Goal: Information Seeking & Learning: Learn about a topic

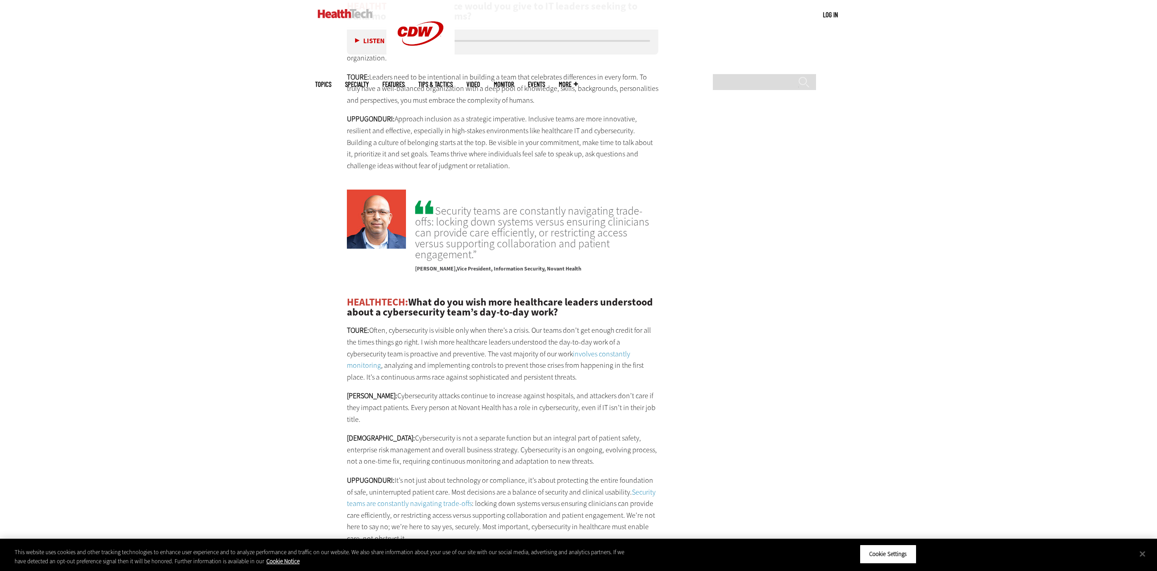
scroll to position [2136, 0]
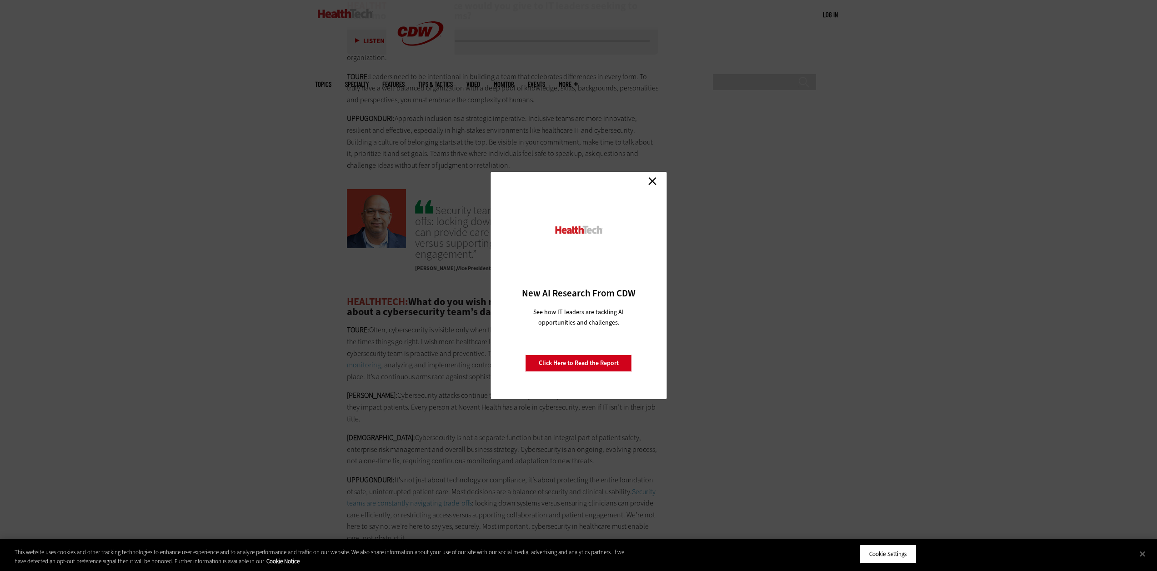
click at [654, 181] on link "Close" at bounding box center [652, 181] width 14 height 14
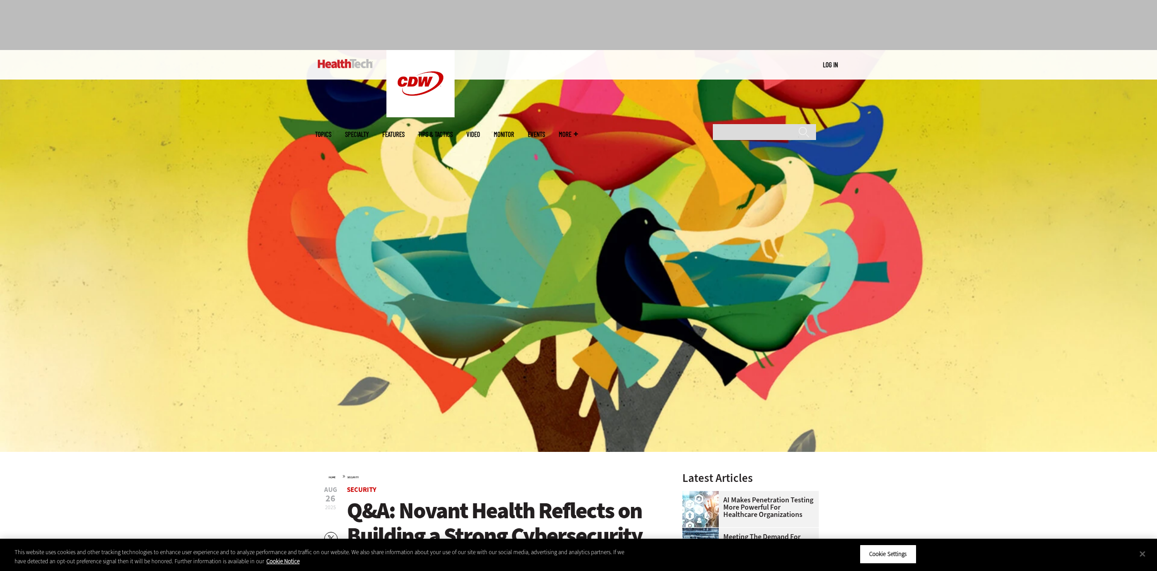
scroll to position [0, 0]
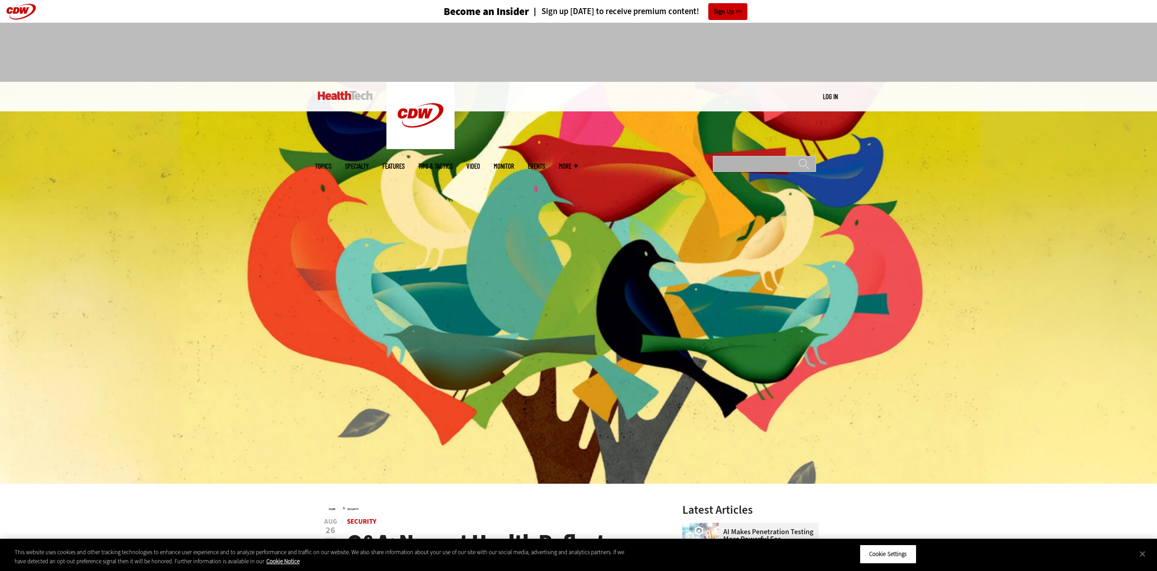
click at [755, 156] on input "Search" at bounding box center [764, 164] width 103 height 16
type input "******"
click at [798, 158] on input "******" at bounding box center [803, 167] width 11 height 18
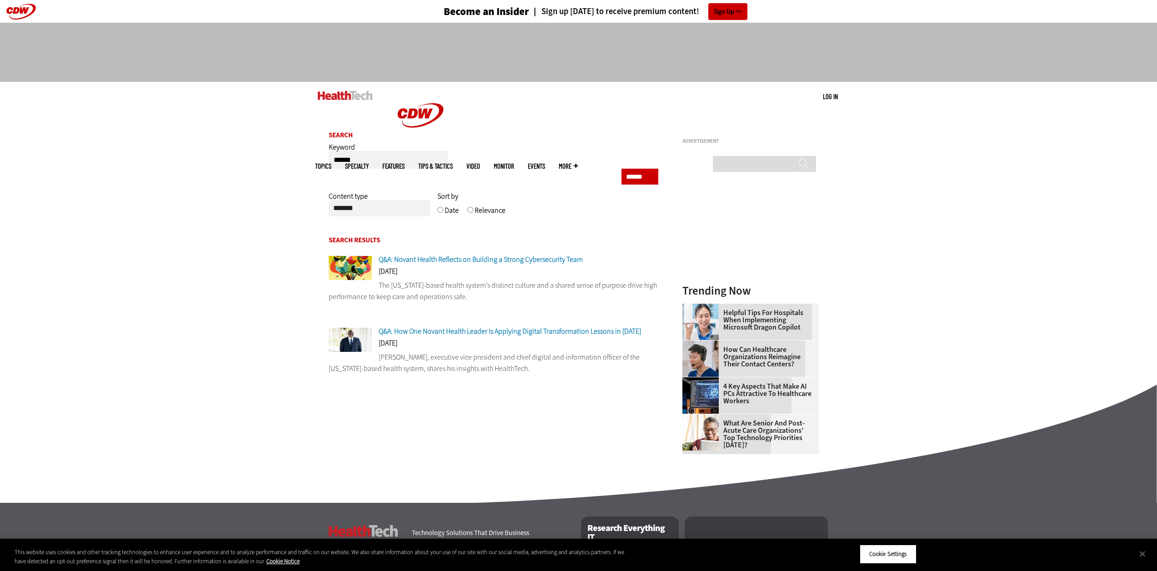
click at [356, 96] on img at bounding box center [345, 95] width 55 height 9
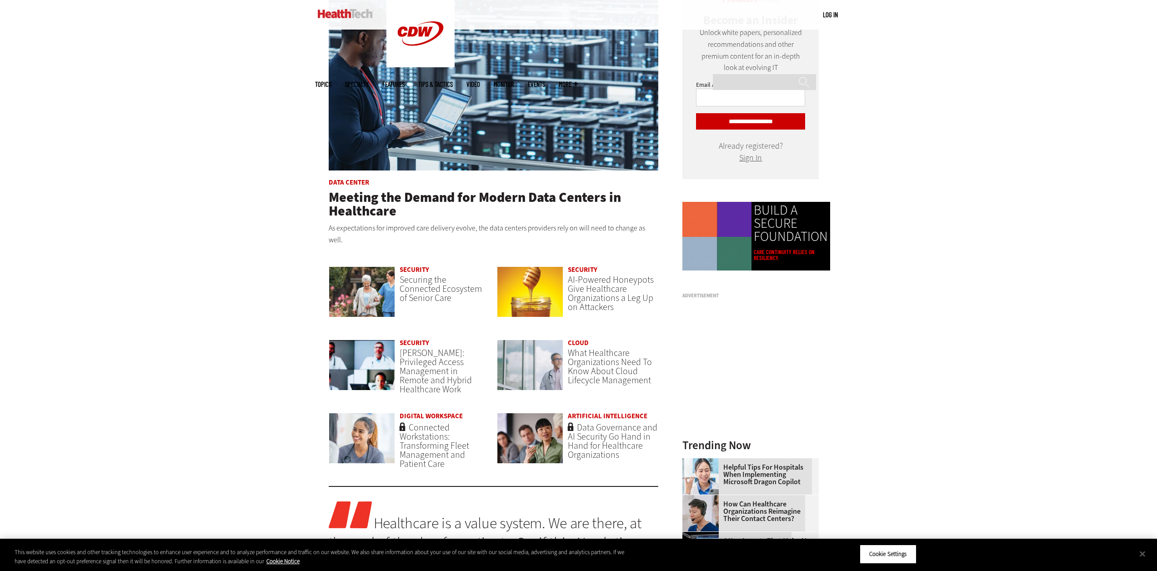
scroll to position [452, 0]
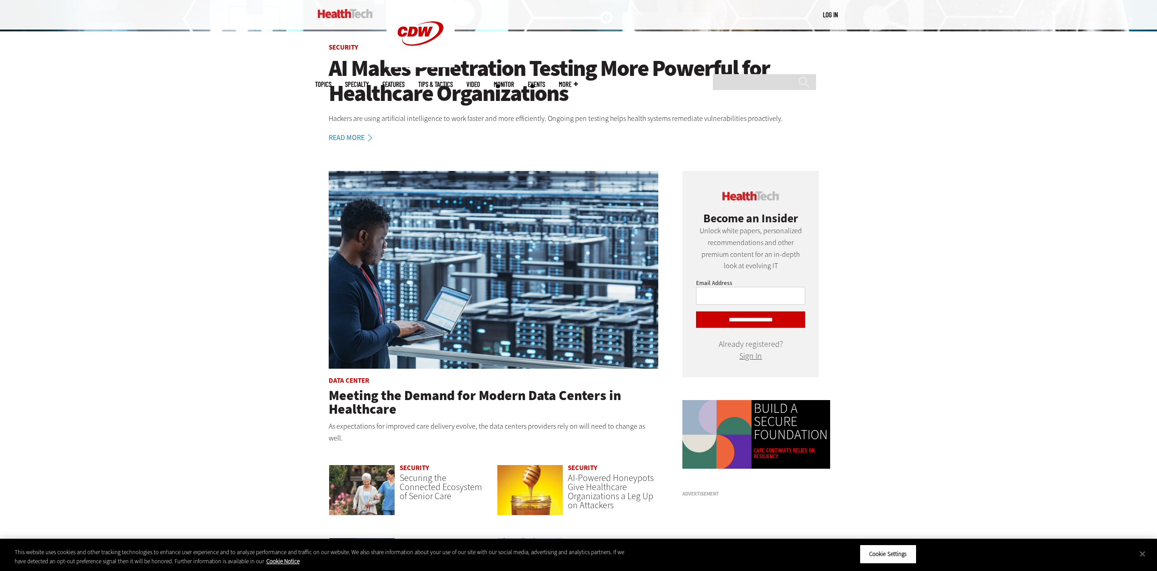
click at [369, 81] on span "Specialty" at bounding box center [357, 84] width 24 height 7
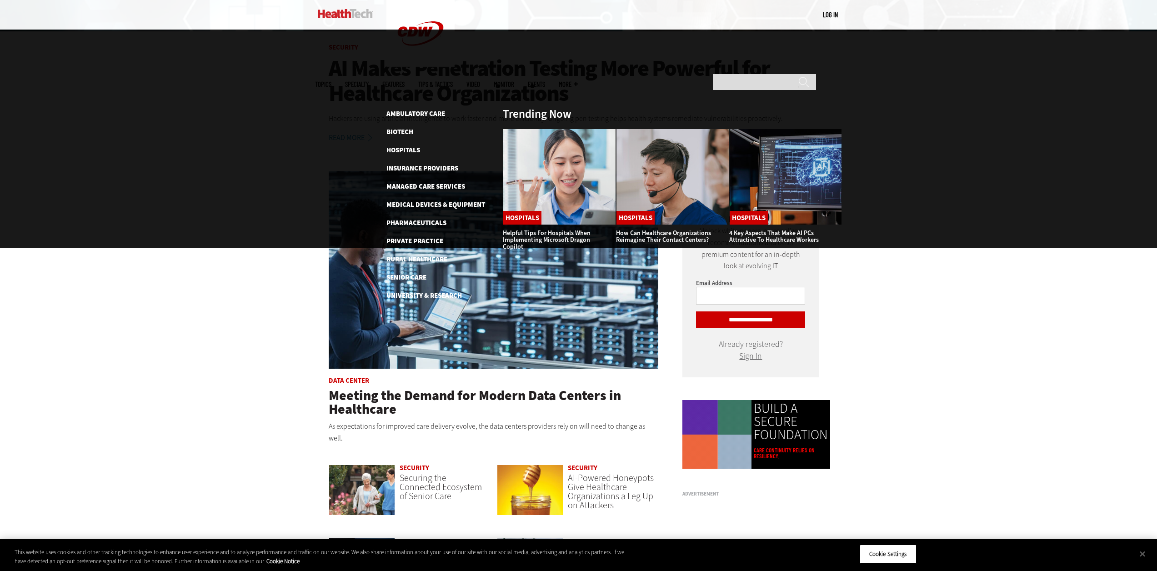
click at [404, 81] on link "Features" at bounding box center [393, 84] width 22 height 7
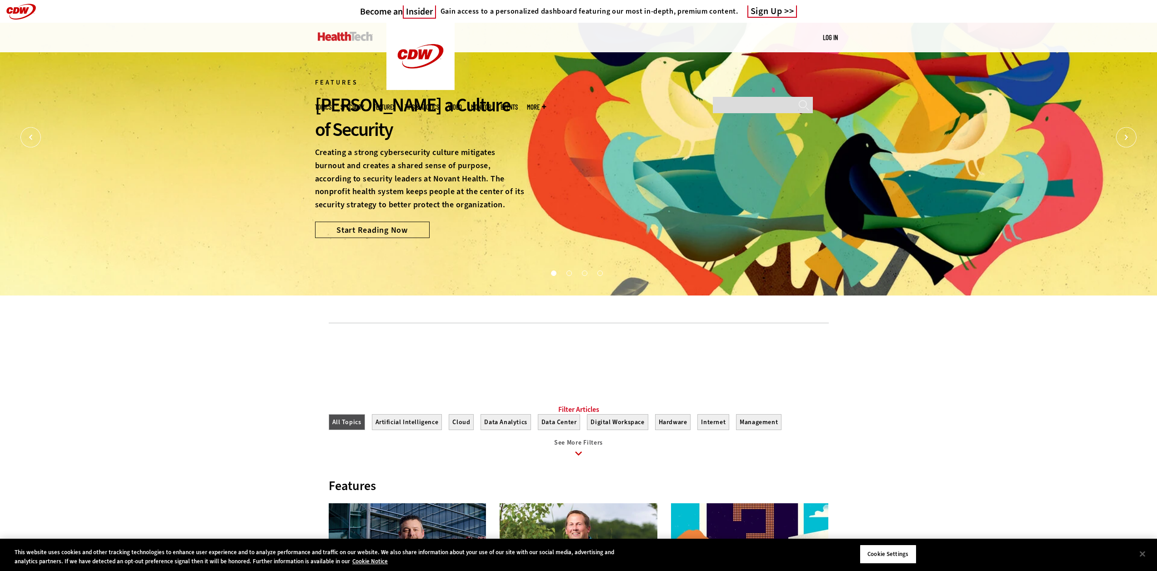
click at [546, 104] on span "More" at bounding box center [536, 107] width 19 height 7
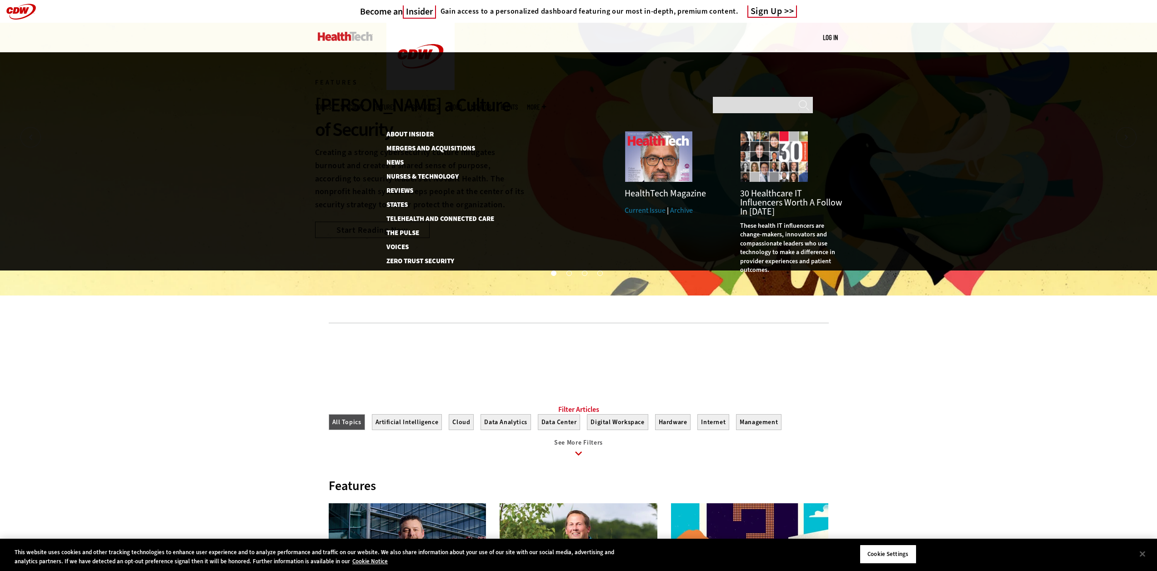
click at [331, 104] on span "Topics" at bounding box center [323, 107] width 16 height 7
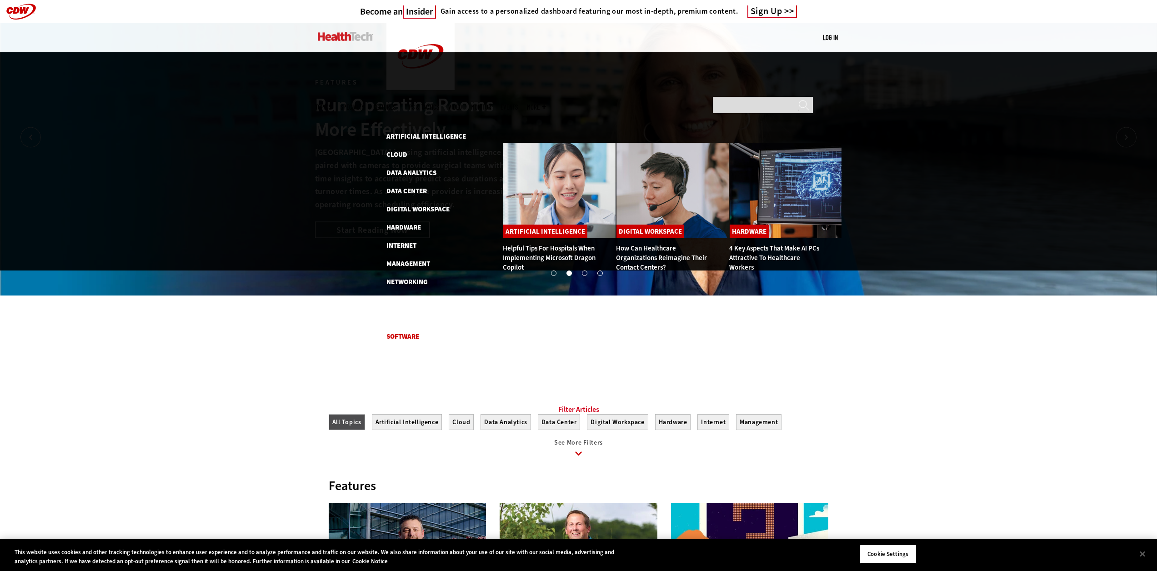
click at [398, 332] on link "Software" at bounding box center [402, 336] width 33 height 9
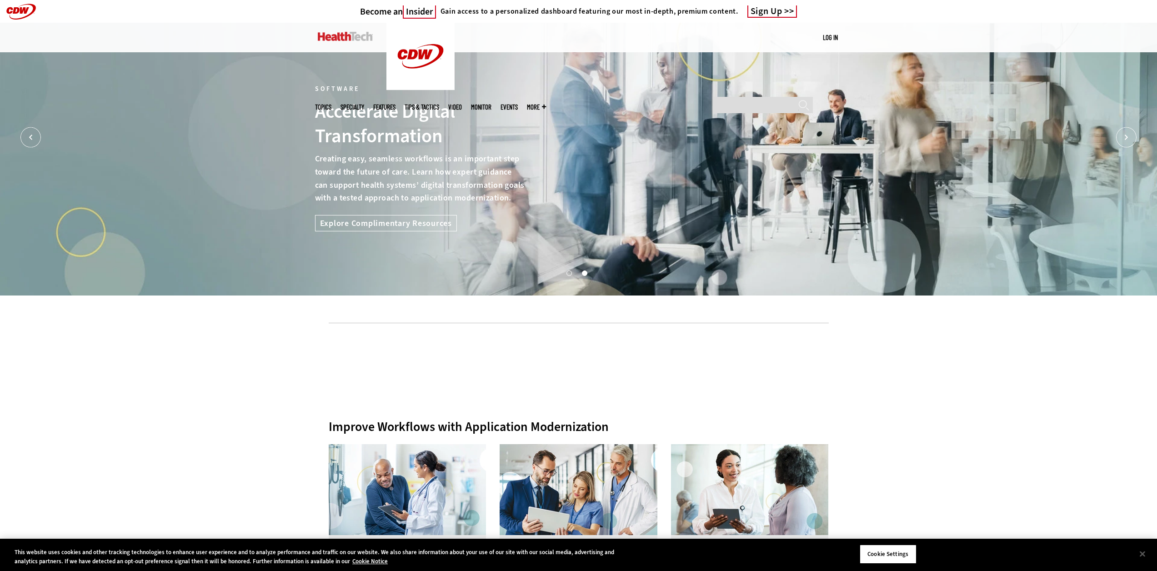
drag, startPoint x: 195, startPoint y: 164, endPoint x: 198, endPoint y: 74, distance: 89.6
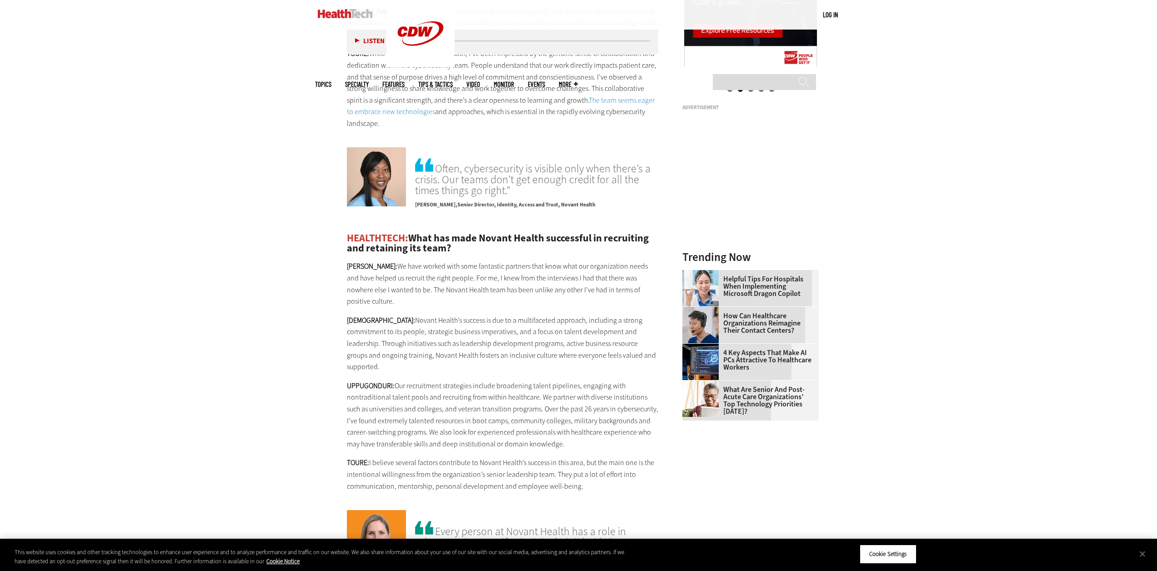
scroll to position [1272, 0]
